Goal: Task Accomplishment & Management: Manage account settings

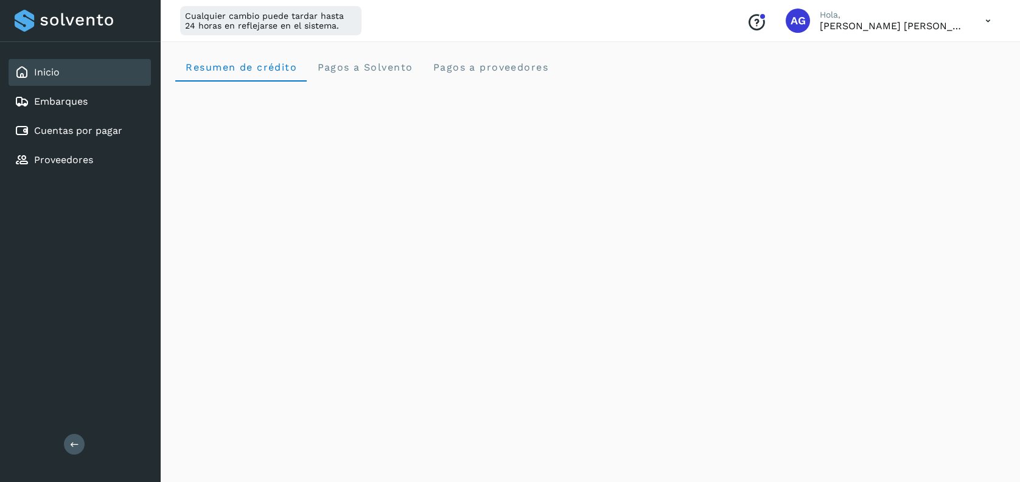
scroll to position [222, 0]
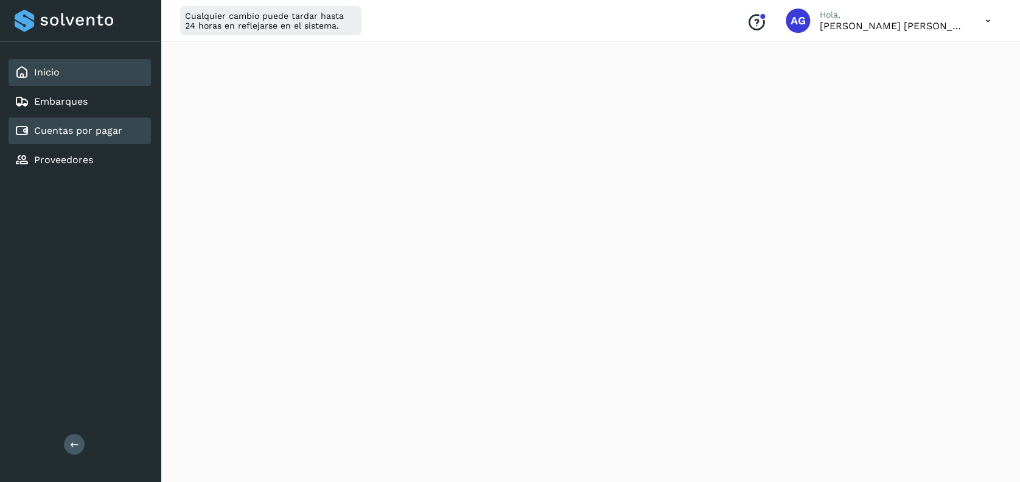
click at [63, 134] on link "Cuentas por pagar" at bounding box center [78, 131] width 88 height 12
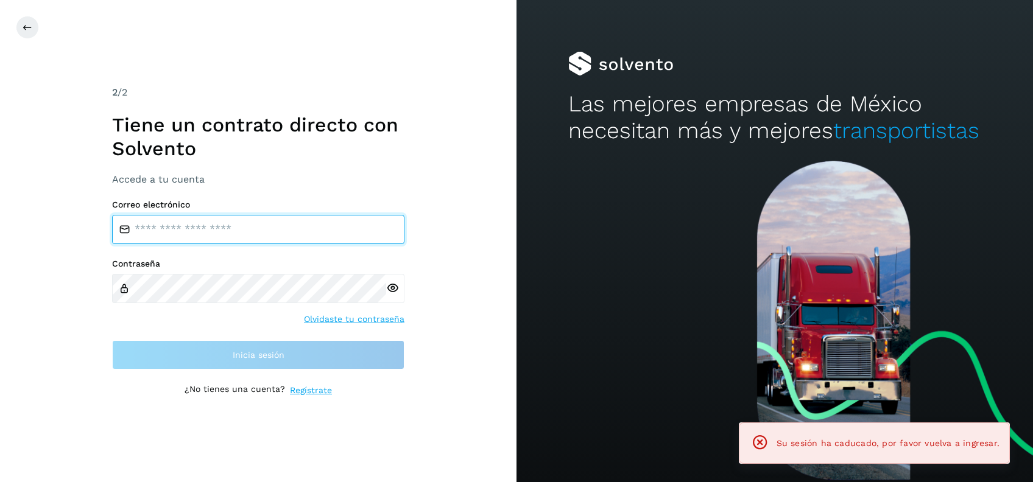
type input "**********"
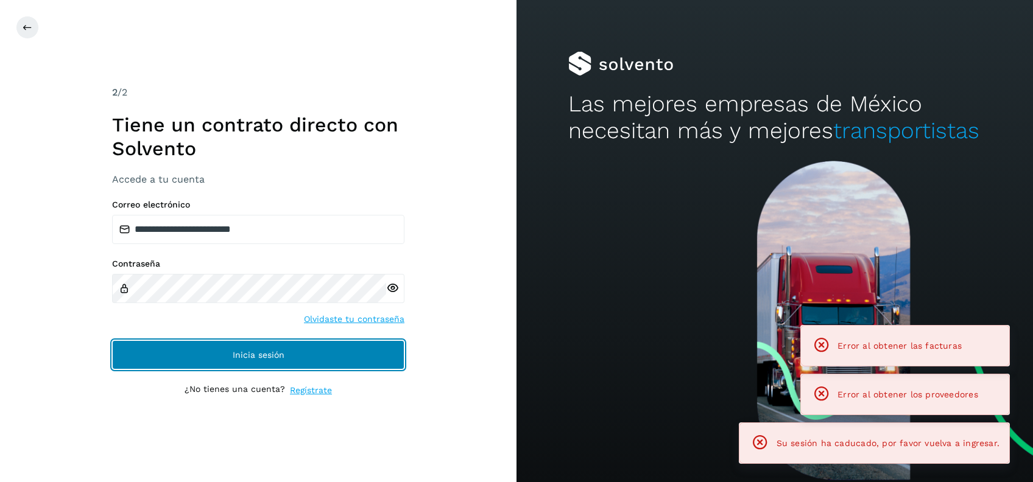
click at [373, 359] on button "Inicia sesión" at bounding box center [258, 354] width 292 height 29
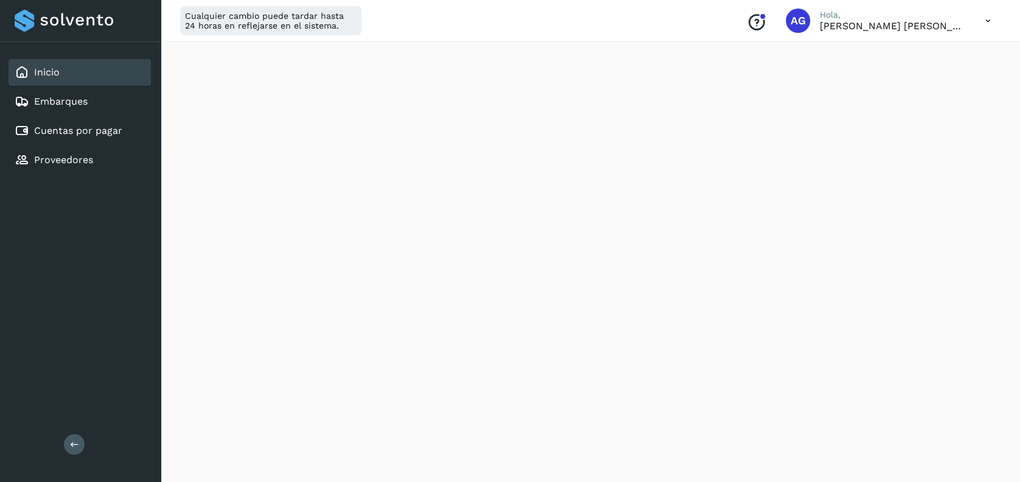
scroll to position [521, 0]
click at [96, 132] on link "Cuentas por pagar" at bounding box center [78, 131] width 88 height 12
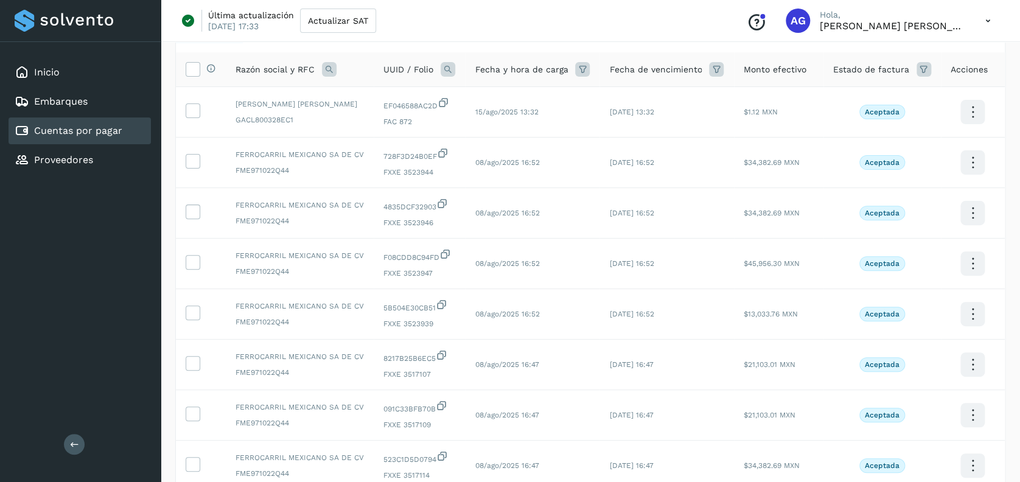
scroll to position [79, 0]
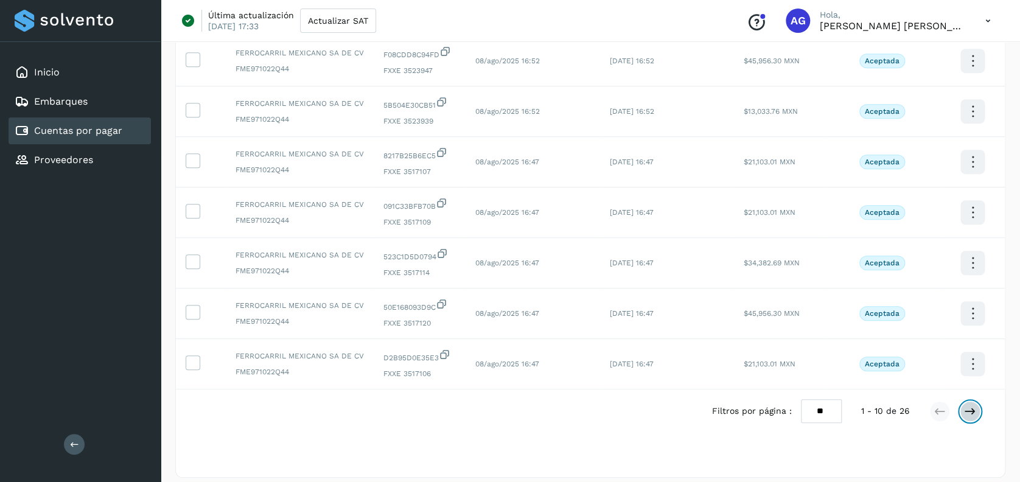
click at [970, 410] on icon at bounding box center [970, 411] width 12 height 12
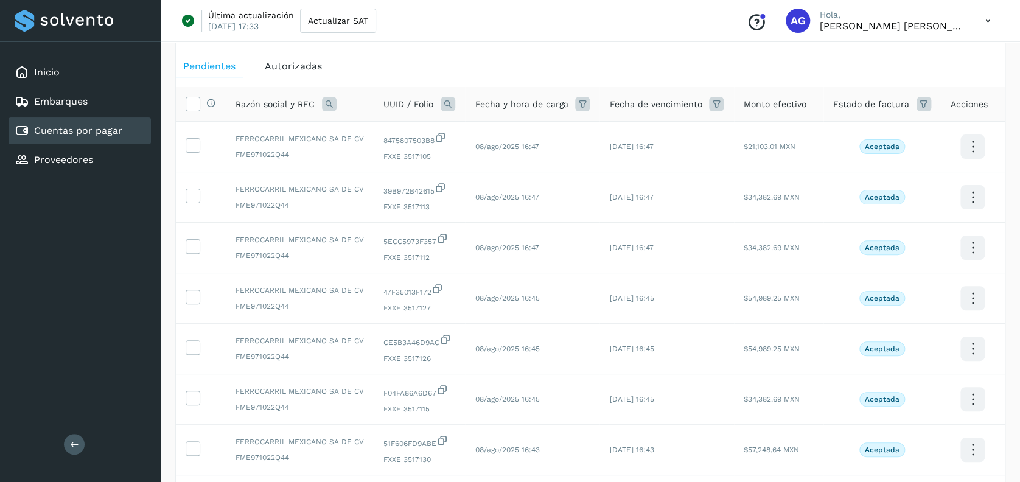
scroll to position [285, 0]
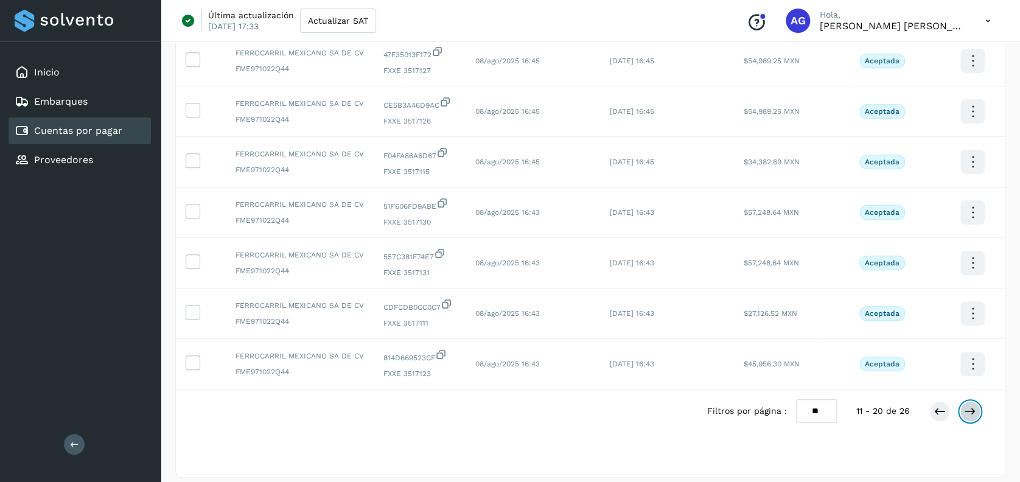
click at [970, 410] on icon at bounding box center [970, 411] width 12 height 12
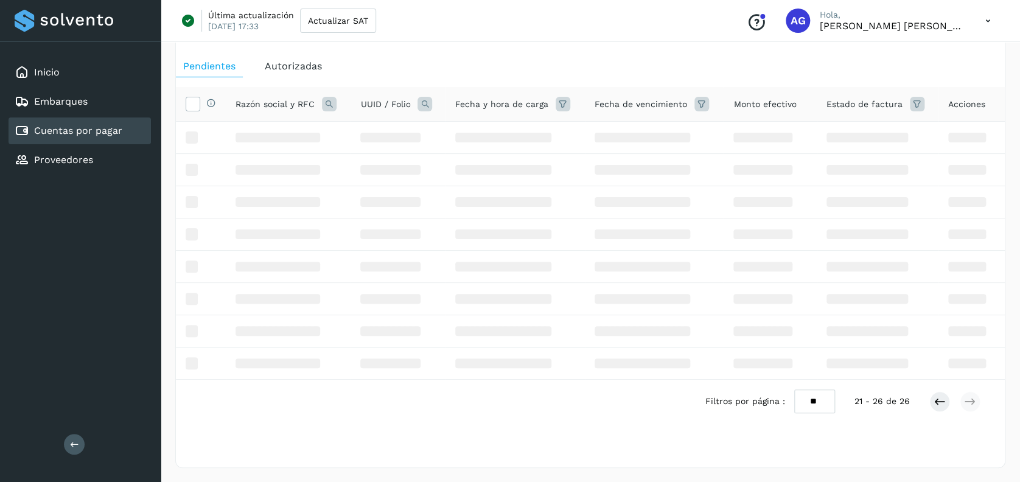
scroll to position [93, 0]
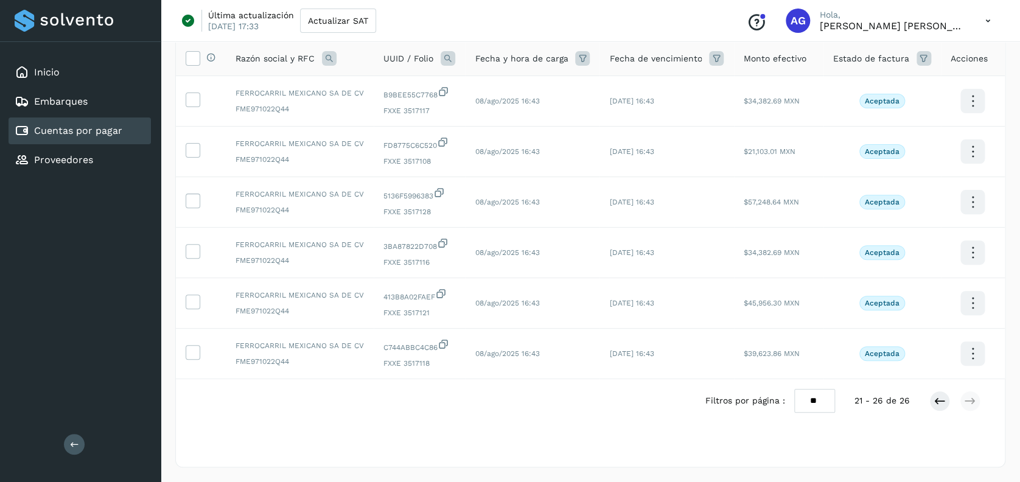
click at [989, 27] on icon at bounding box center [988, 21] width 25 height 25
click at [959, 82] on div "Cerrar sesión" at bounding box center [927, 78] width 145 height 23
